Goal: Transaction & Acquisition: Download file/media

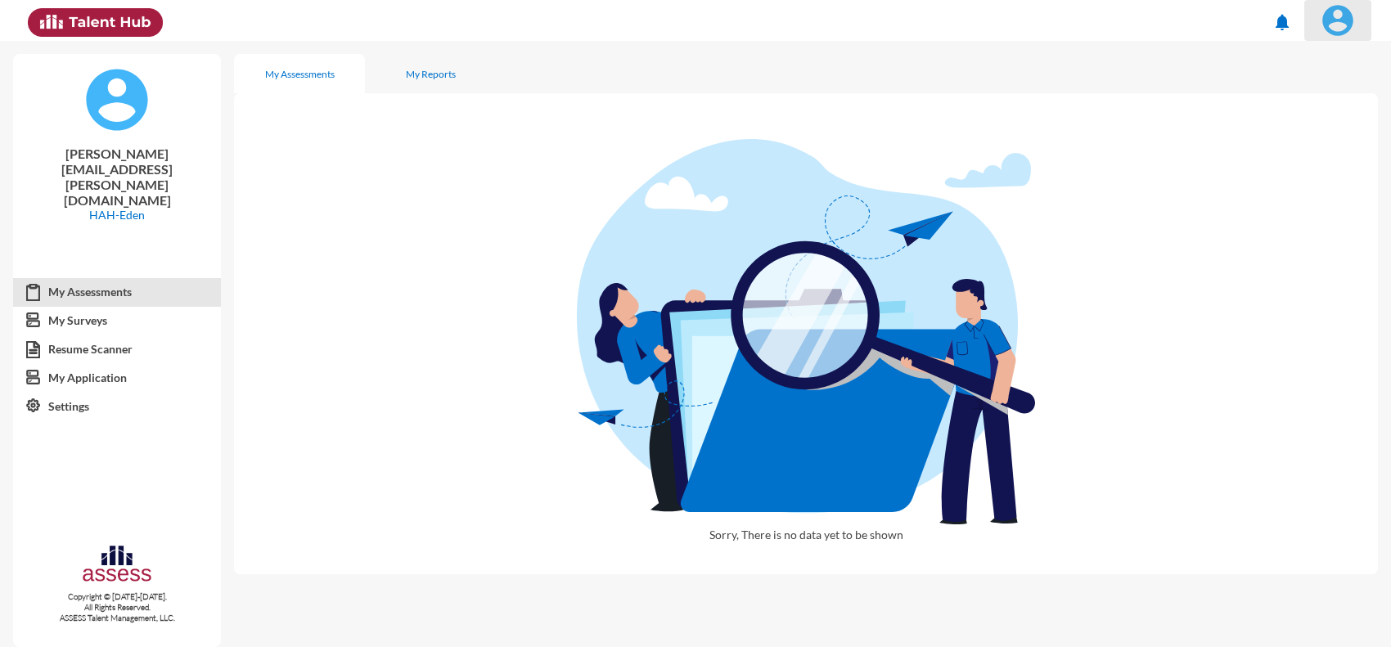
click at [1340, 29] on img at bounding box center [1338, 20] width 33 height 33
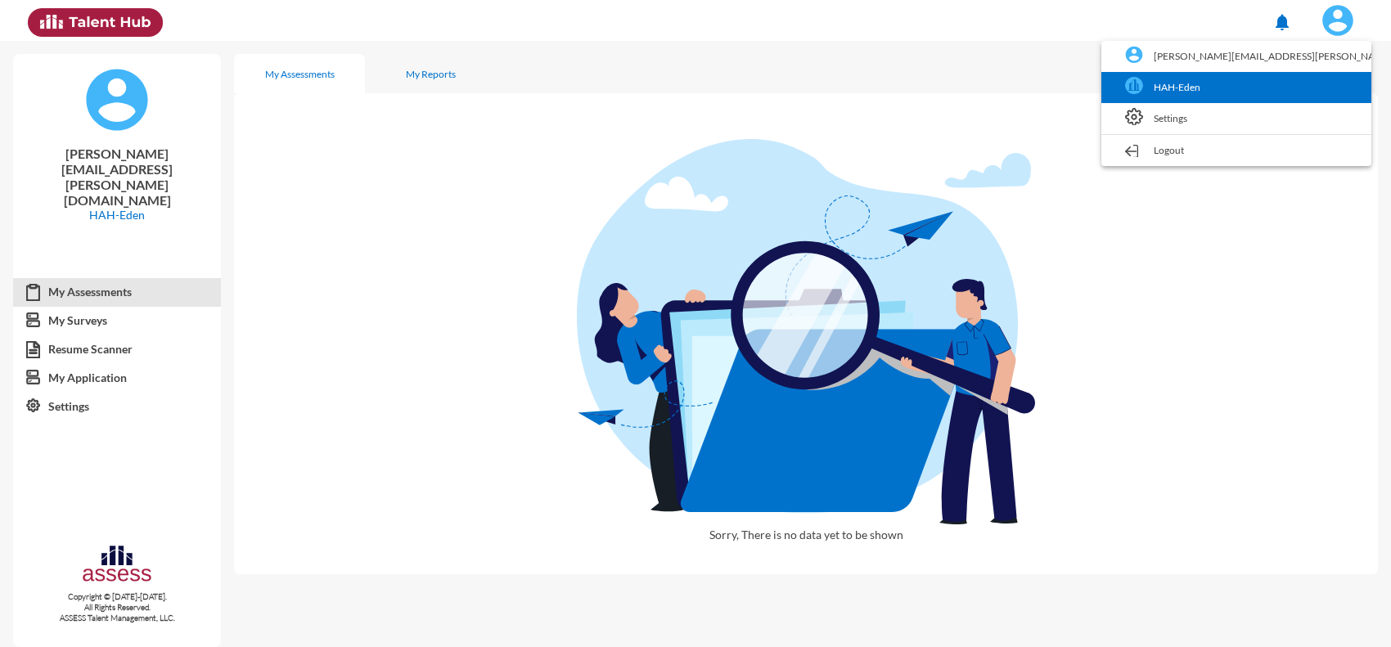
click at [1304, 82] on link "HAH-Eden" at bounding box center [1237, 87] width 254 height 31
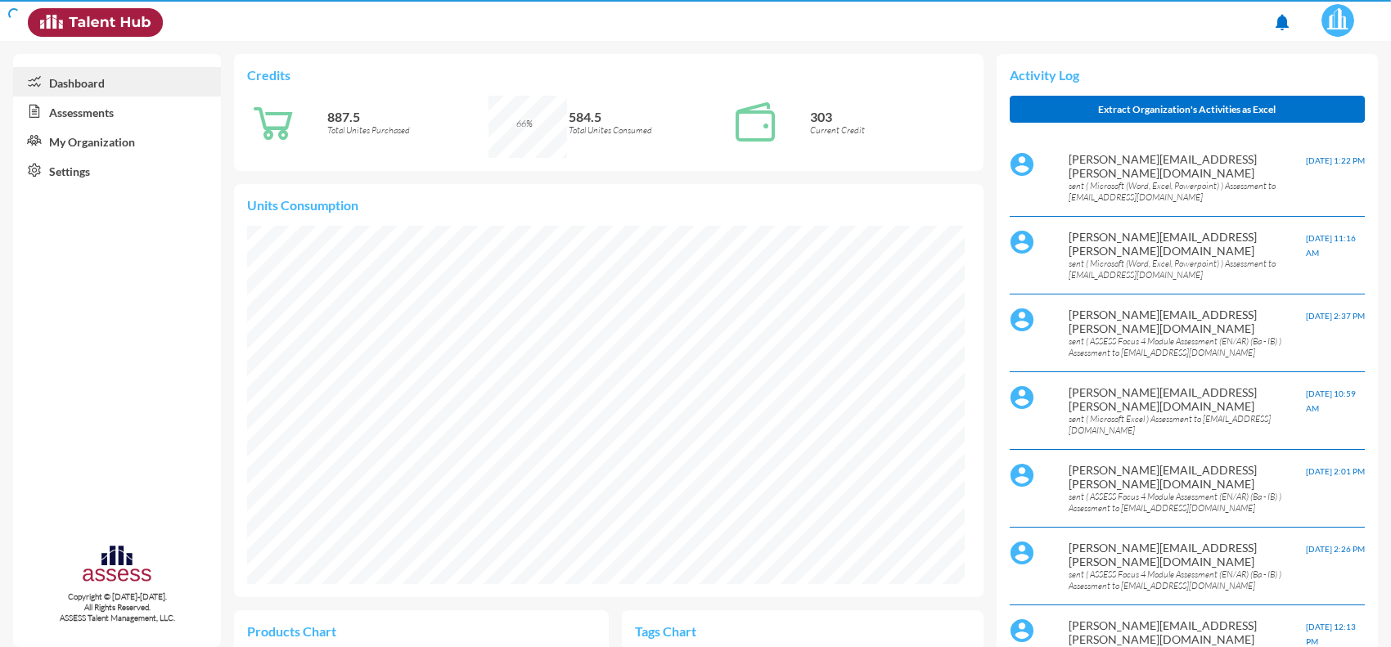
scroll to position [166, 333]
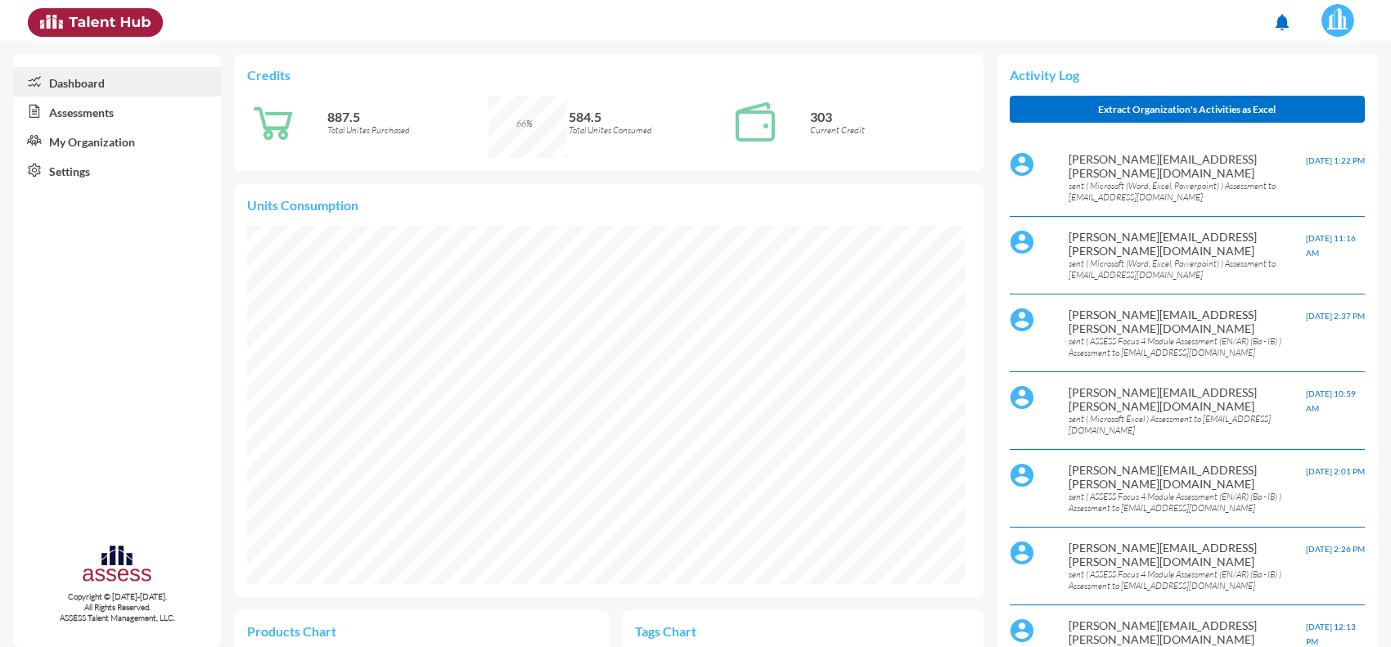
click at [75, 109] on link "Assessments" at bounding box center [117, 111] width 208 height 29
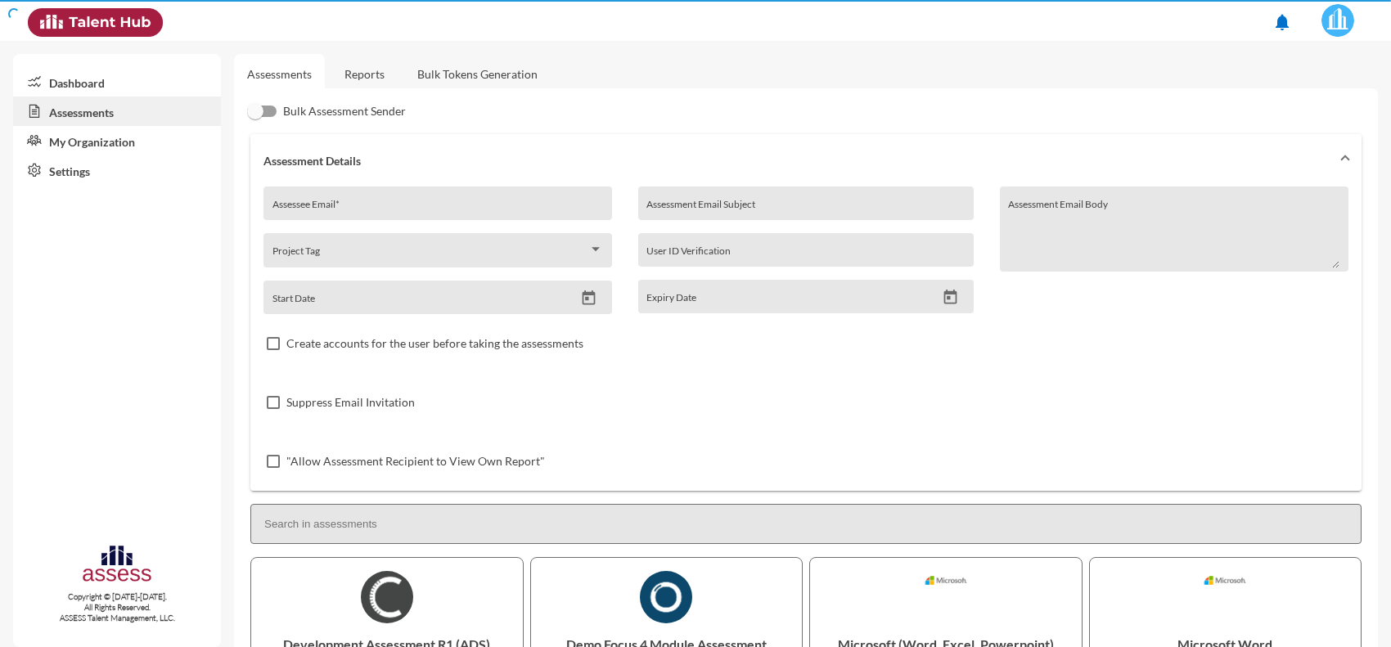
click at [356, 72] on link "Reports" at bounding box center [364, 74] width 66 height 40
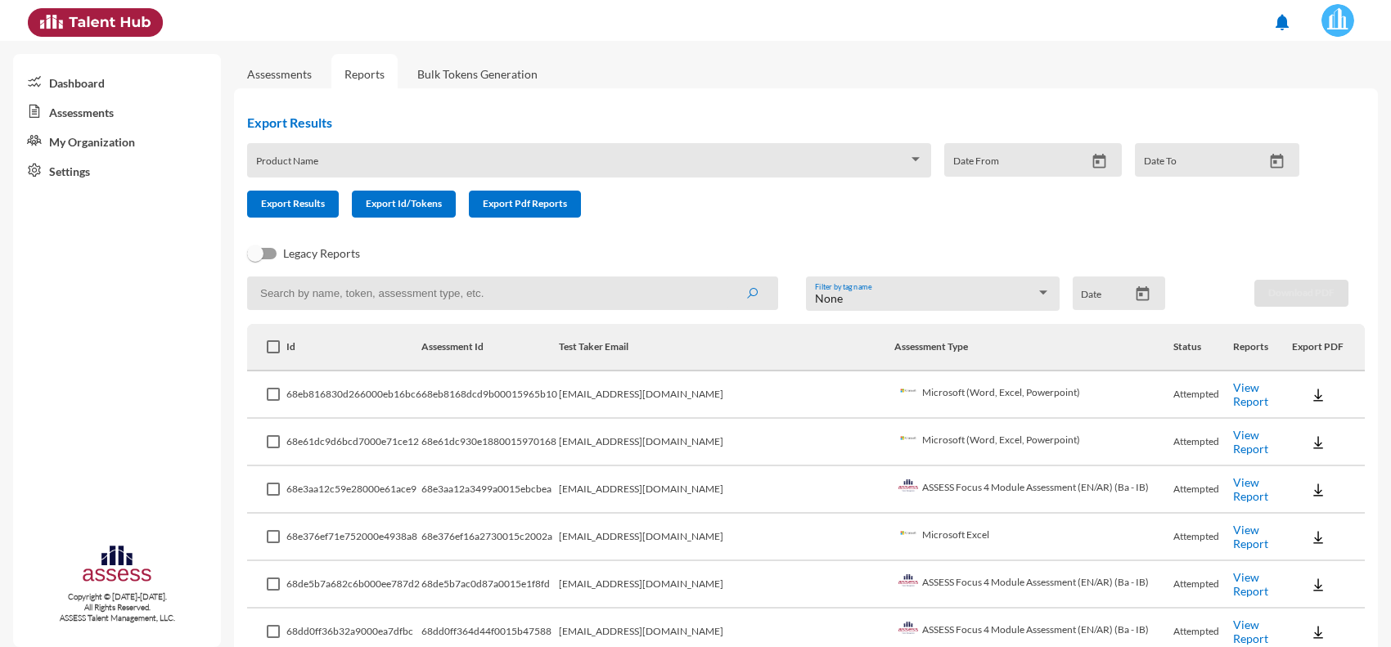
click at [1233, 540] on link "View Report" at bounding box center [1250, 537] width 35 height 28
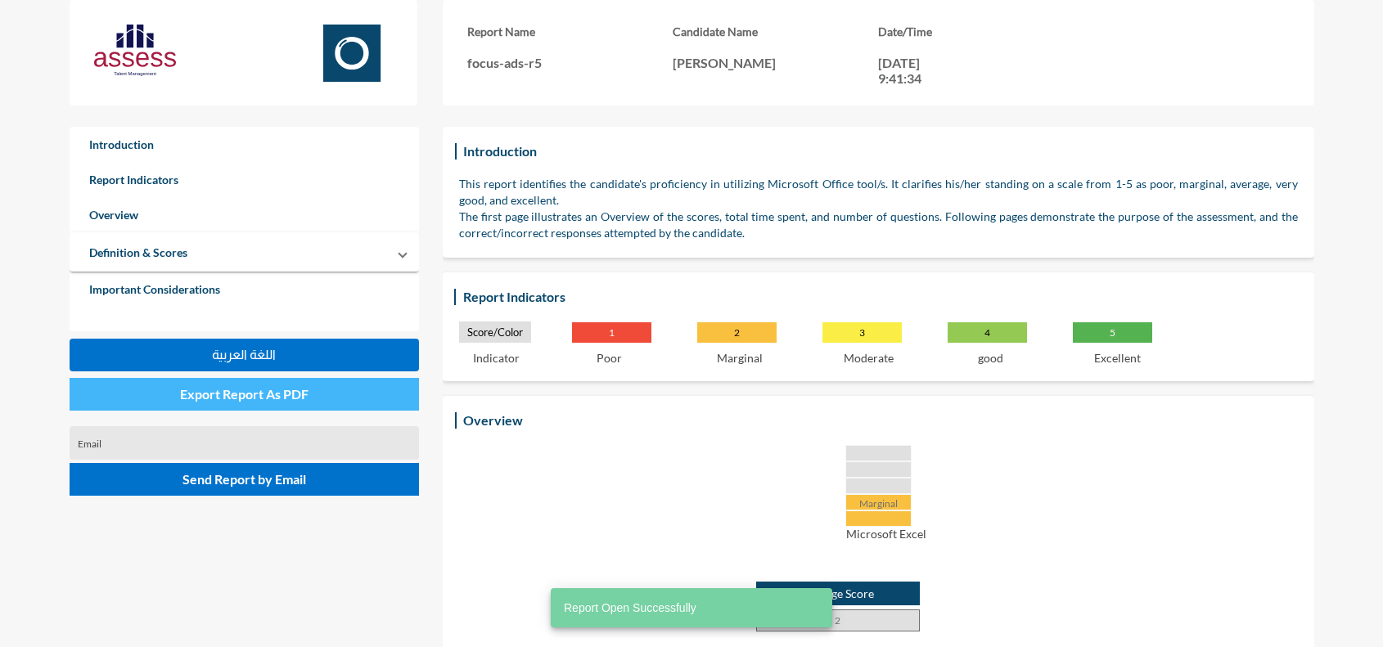
click at [341, 398] on button "Export Report As PDF" at bounding box center [245, 394] width 350 height 33
